Goal: Information Seeking & Learning: Check status

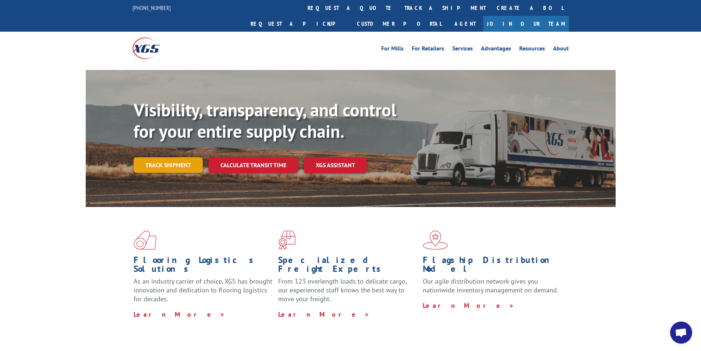
click at [174, 157] on link "Track shipment" at bounding box center [168, 164] width 69 height 15
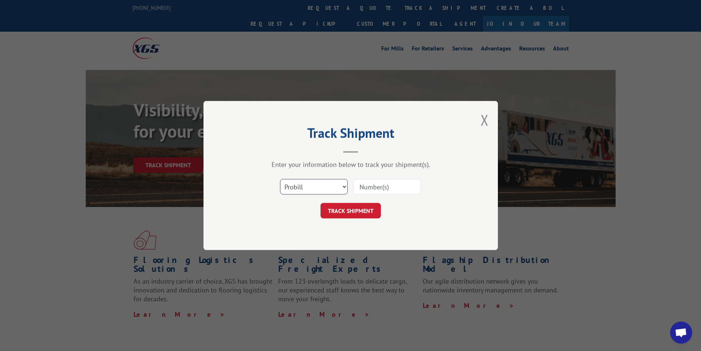
click at [324, 185] on select "Select category... Probill BOL PO" at bounding box center [314, 186] width 68 height 15
select select "bol"
click at [280, 179] on select "Select category... Probill BOL PO" at bounding box center [314, 186] width 68 height 15
click at [392, 188] on input at bounding box center [387, 186] width 68 height 15
type input "17591623"
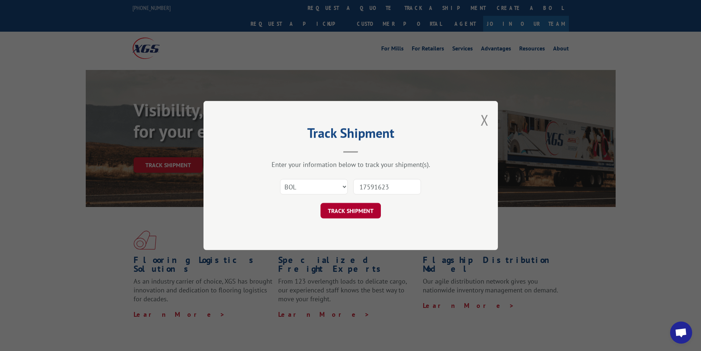
click at [345, 212] on button "TRACK SHIPMENT" at bounding box center [351, 210] width 60 height 15
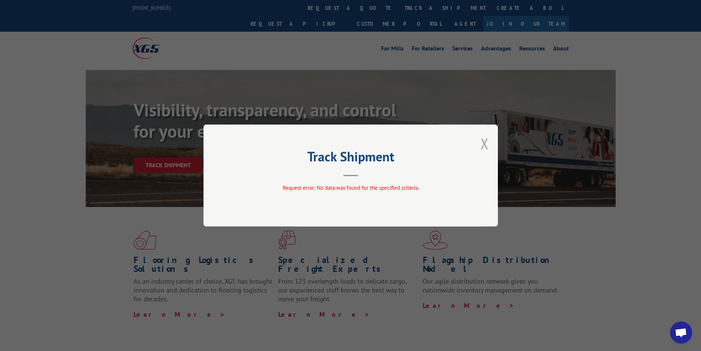
click at [485, 140] on button "Close modal" at bounding box center [485, 144] width 8 height 20
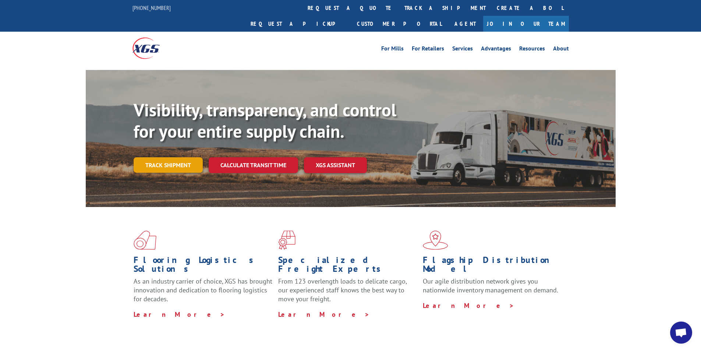
click at [149, 157] on link "Track shipment" at bounding box center [168, 164] width 69 height 15
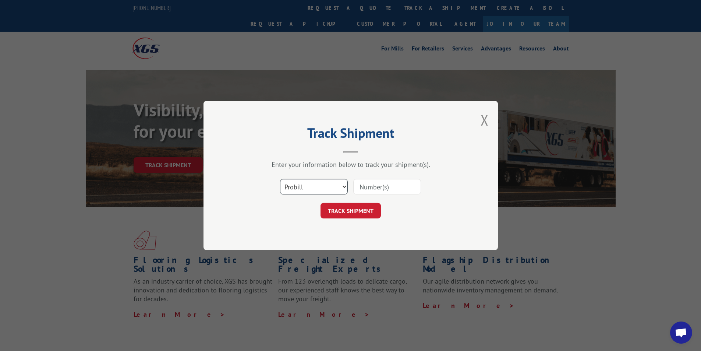
click at [306, 187] on select "Select category... Probill BOL PO" at bounding box center [314, 186] width 68 height 15
click at [280, 179] on select "Select category... Probill BOL PO" at bounding box center [314, 186] width 68 height 15
click at [376, 187] on input at bounding box center [387, 186] width 68 height 15
type input "17591623"
click at [349, 208] on button "TRACK SHIPMENT" at bounding box center [351, 210] width 60 height 15
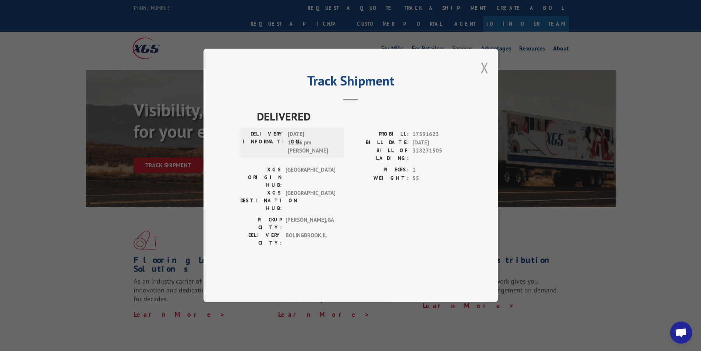
click at [482, 77] on button "Close modal" at bounding box center [485, 68] width 8 height 20
